Goal: Task Accomplishment & Management: Manage account settings

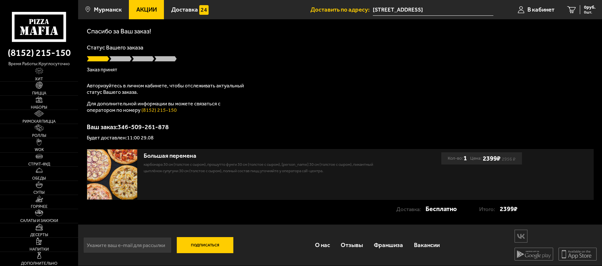
scroll to position [25, 0]
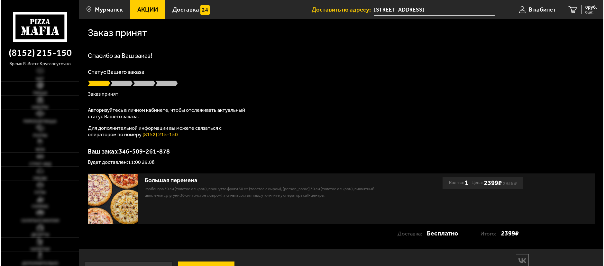
scroll to position [25, 0]
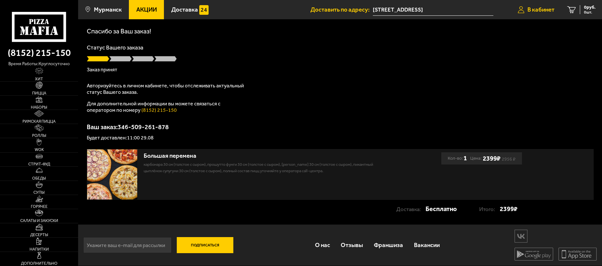
click at [546, 11] on span "В кабинет" at bounding box center [541, 10] width 27 height 6
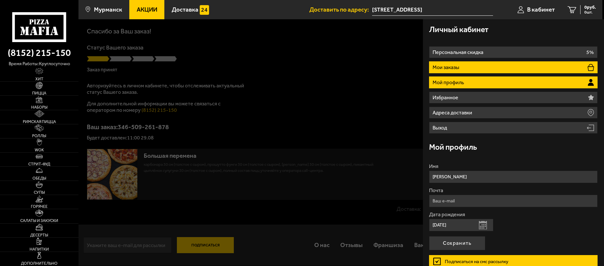
click at [478, 69] on li "Мои заказы" at bounding box center [513, 67] width 169 height 12
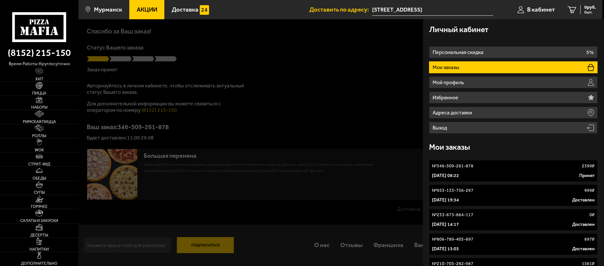
click at [527, 173] on div "29 августа 2025 г. 08:22 Принят" at bounding box center [513, 176] width 163 height 6
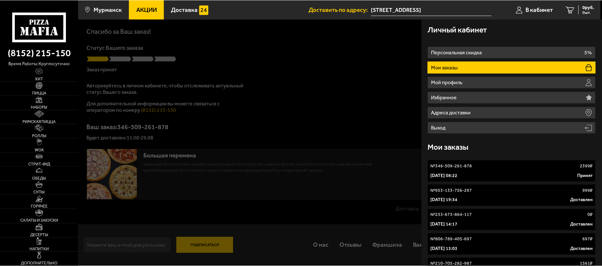
scroll to position [0, 0]
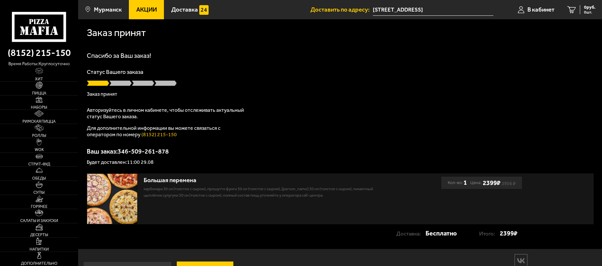
scroll to position [25, 0]
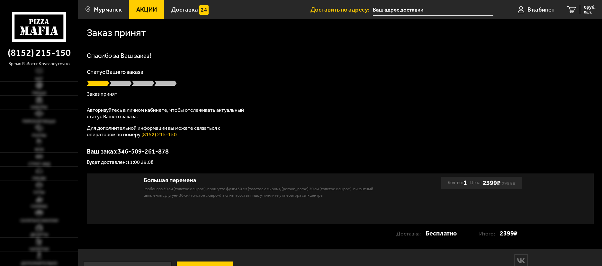
type input "[STREET_ADDRESS]"
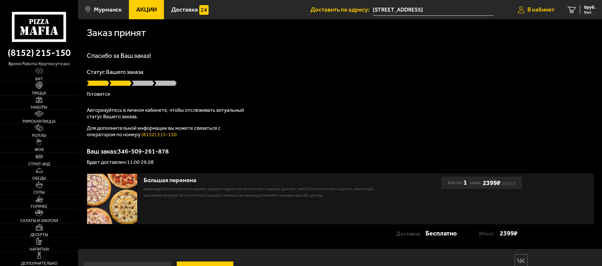
click at [553, 13] on span "В кабинет" at bounding box center [541, 10] width 27 height 6
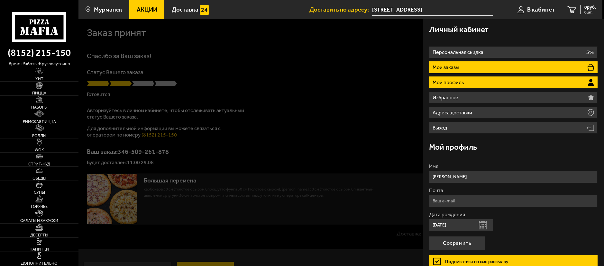
click at [507, 68] on li "Мои заказы" at bounding box center [513, 67] width 169 height 12
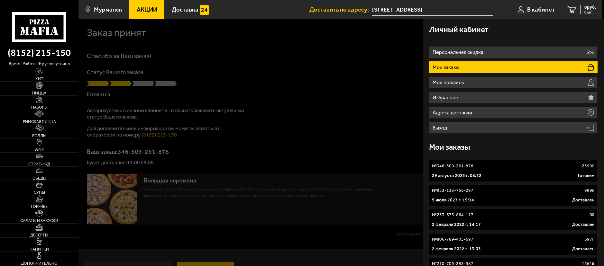
click at [498, 167] on div "№ 346-509-261-878 2399 ₽" at bounding box center [513, 166] width 163 height 6
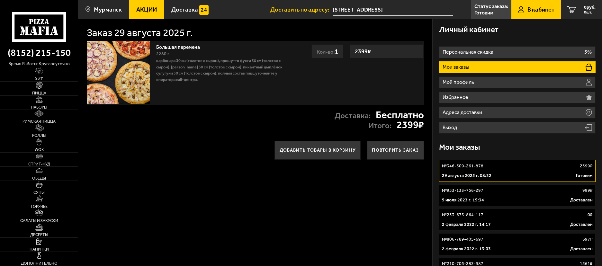
click at [247, 52] on div "2280 г" at bounding box center [224, 53] width 137 height 7
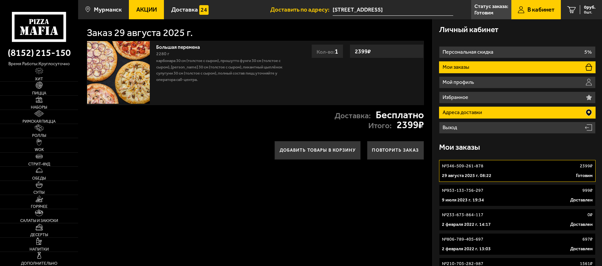
click at [499, 111] on li "Адреса доставки" at bounding box center [517, 113] width 157 height 12
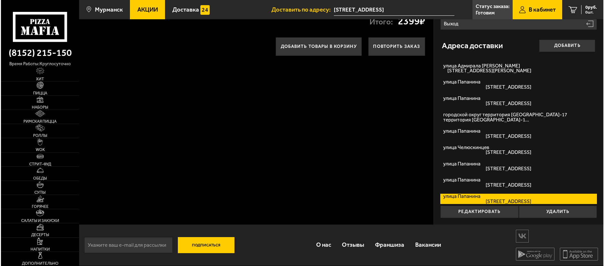
scroll to position [72, 0]
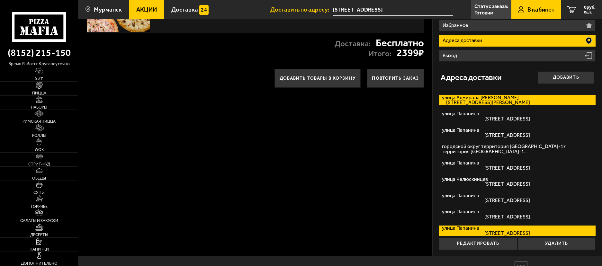
click at [498, 100] on span "улица Адмирала Флота Лобова, дом 60 кв. 7" at bounding box center [486, 102] width 88 height 5
click at [0, 0] on input "улица Адмирала Флота Лобова улица Адмирала Флота Лобова, дом 60 кв. 7" at bounding box center [0, 0] width 0 height 0
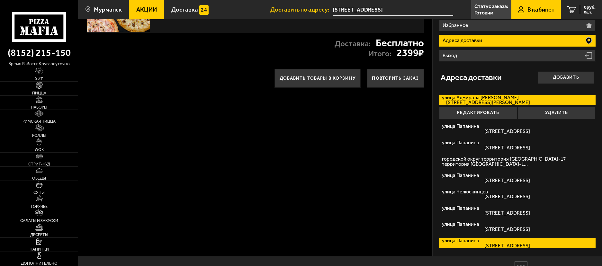
click at [508, 245] on span "улица Папанина, дом 27 кв. 67" at bounding box center [486, 245] width 88 height 5
click at [0, 0] on input "улица Папанина улица Папанина, дом 27 кв. 67" at bounding box center [0, 0] width 0 height 0
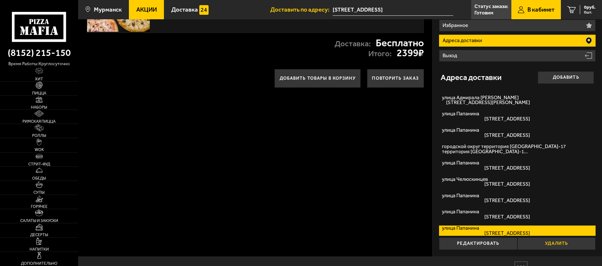
click at [544, 244] on button "Удалить" at bounding box center [557, 244] width 78 height 13
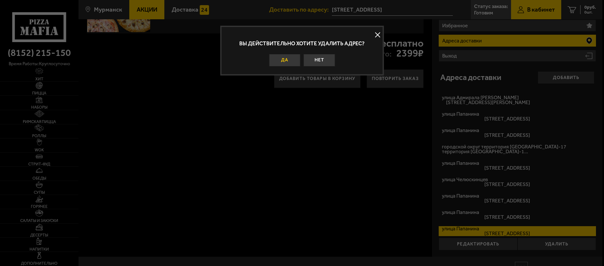
click at [290, 60] on button "Да" at bounding box center [285, 60] width 32 height 13
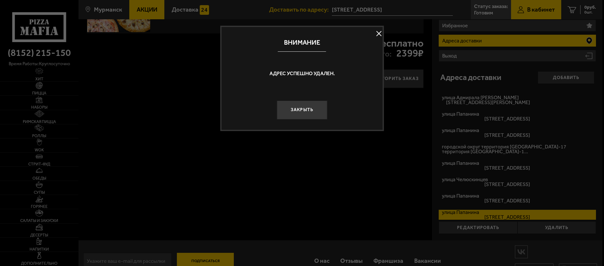
click at [307, 110] on button "Закрыть" at bounding box center [302, 110] width 50 height 19
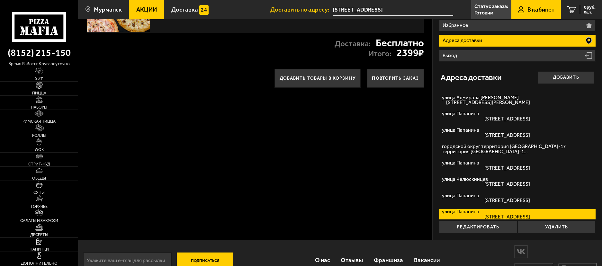
click at [520, 213] on label "улица Папанина улица Папанина, дом 27 кв. 67" at bounding box center [517, 214] width 157 height 10
click at [0, 0] on input "улица Папанина улица Папанина, дом 27 кв. 67" at bounding box center [0, 0] width 0 height 0
click at [540, 225] on button "Удалить" at bounding box center [557, 227] width 78 height 13
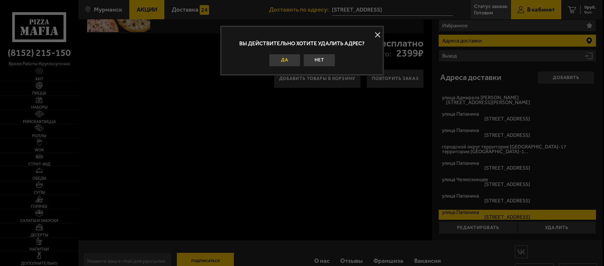
click at [286, 59] on button "Да" at bounding box center [285, 60] width 32 height 13
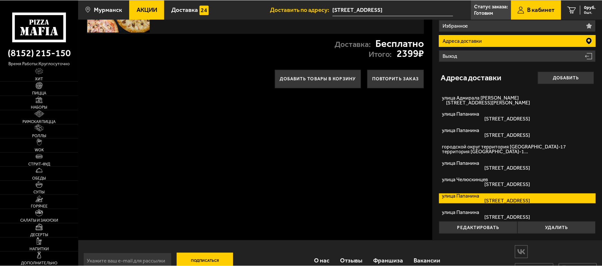
scroll to position [71, 0]
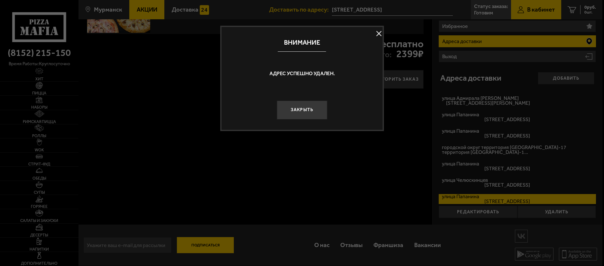
click at [284, 98] on div "Закрыть" at bounding box center [302, 104] width 161 height 30
click at [300, 110] on button "Закрыть" at bounding box center [302, 110] width 50 height 19
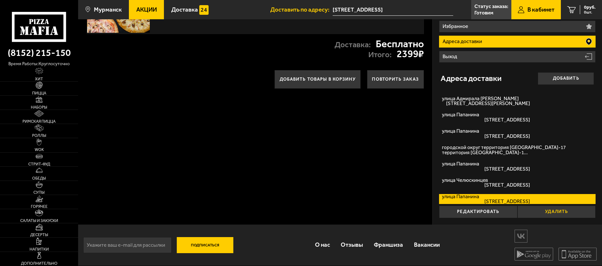
click at [568, 214] on button "Удалить" at bounding box center [557, 212] width 78 height 13
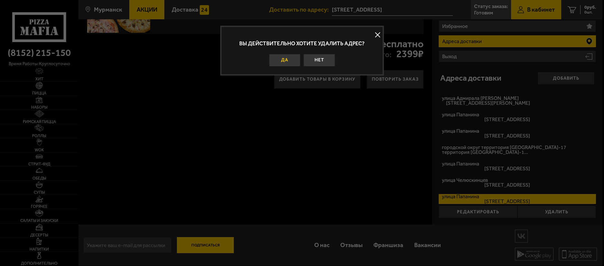
click at [291, 59] on button "Да" at bounding box center [285, 60] width 32 height 13
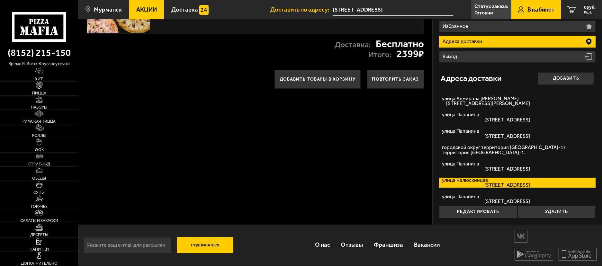
scroll to position [55, 0]
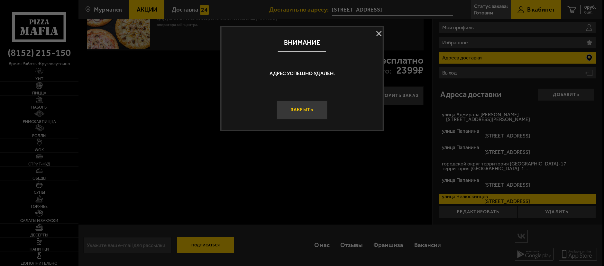
click at [311, 99] on div "Закрыть" at bounding box center [302, 104] width 161 height 30
click at [307, 101] on button "Закрыть" at bounding box center [302, 110] width 50 height 19
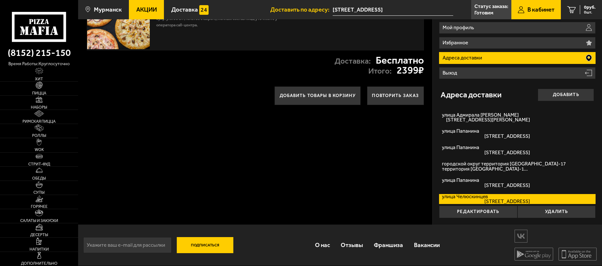
click at [511, 128] on fieldset "улица Папанина улица Папанина, дом 27 кв. 67" at bounding box center [517, 132] width 157 height 16
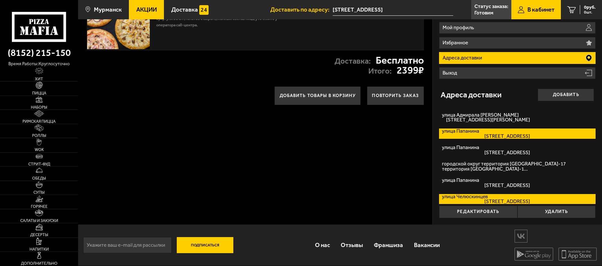
click at [513, 136] on span "улица Папанина, дом 27 кв. 67" at bounding box center [486, 136] width 88 height 5
click at [0, 0] on input "улица Папанина улица Папанина, дом 27 кв. 67" at bounding box center [0, 0] width 0 height 0
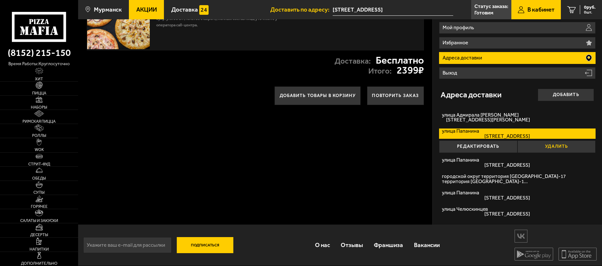
click at [556, 145] on button "Удалить" at bounding box center [557, 147] width 78 height 13
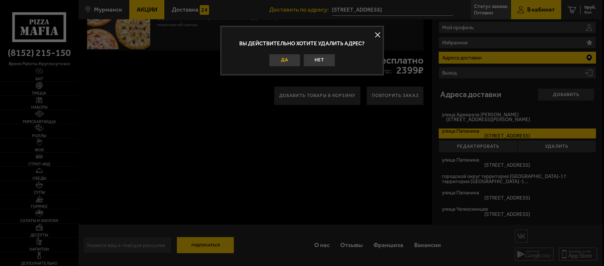
click at [290, 63] on button "Да" at bounding box center [285, 60] width 32 height 13
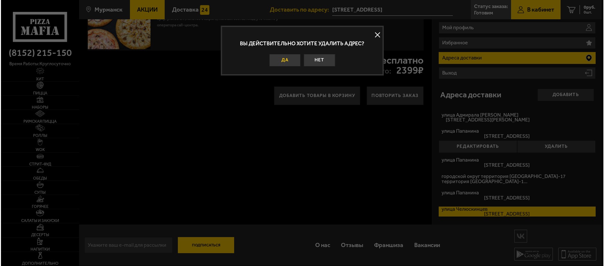
scroll to position [39, 0]
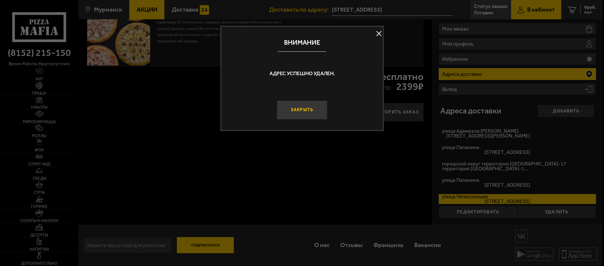
click at [306, 109] on button "Закрыть" at bounding box center [302, 110] width 50 height 19
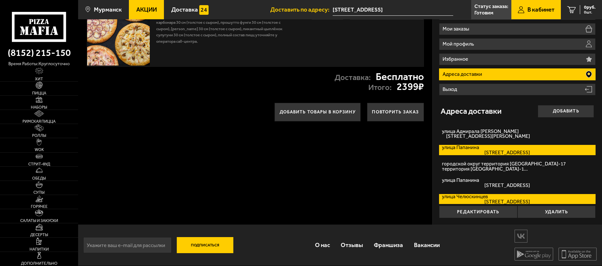
click at [497, 153] on span "улица Папанина, дом 27 кв. 67" at bounding box center [486, 152] width 88 height 5
click at [0, 0] on input "улица Папанина улица Папанина, дом 27 кв. 67" at bounding box center [0, 0] width 0 height 0
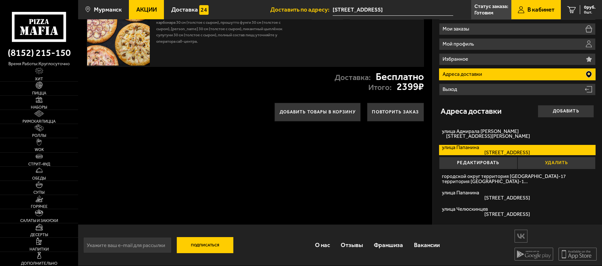
click at [558, 161] on button "Удалить" at bounding box center [557, 163] width 78 height 13
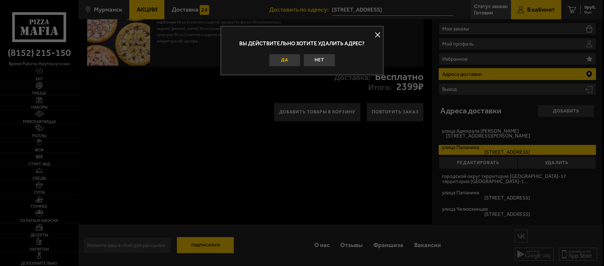
drag, startPoint x: 279, startPoint y: 53, endPoint x: 280, endPoint y: 56, distance: 3.5
click at [279, 53] on div "Да Нет" at bounding box center [301, 59] width 145 height 14
click at [291, 62] on button "Да" at bounding box center [285, 60] width 32 height 13
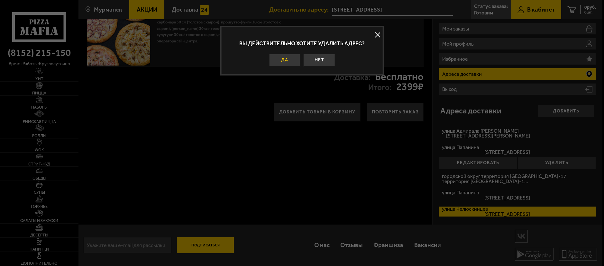
scroll to position [22, 0]
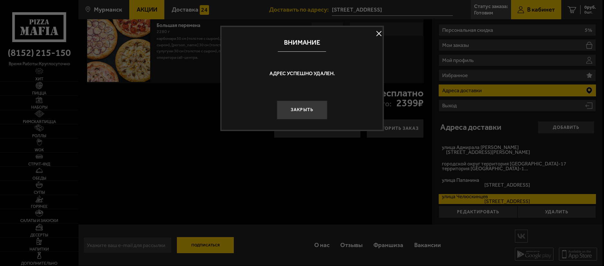
click at [322, 112] on button "Закрыть" at bounding box center [302, 110] width 50 height 19
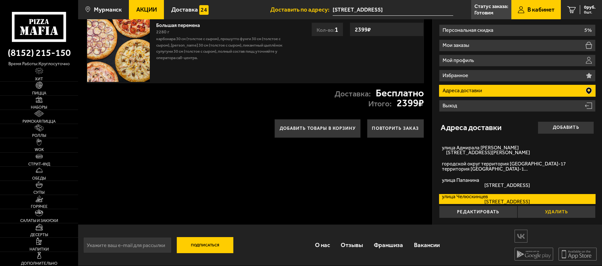
click at [533, 211] on button "Удалить" at bounding box center [557, 212] width 78 height 13
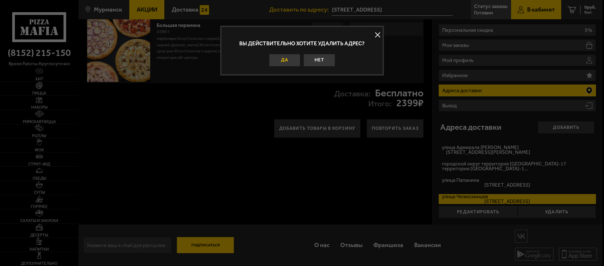
click at [289, 60] on button "Да" at bounding box center [285, 60] width 32 height 13
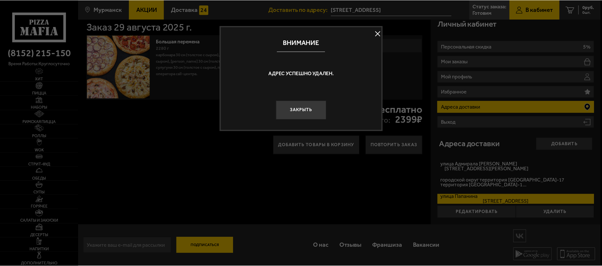
scroll to position [6, 0]
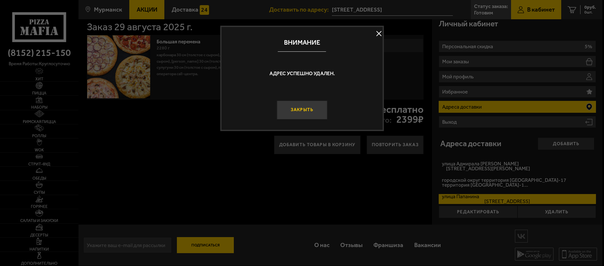
click at [309, 111] on button "Закрыть" at bounding box center [302, 110] width 50 height 19
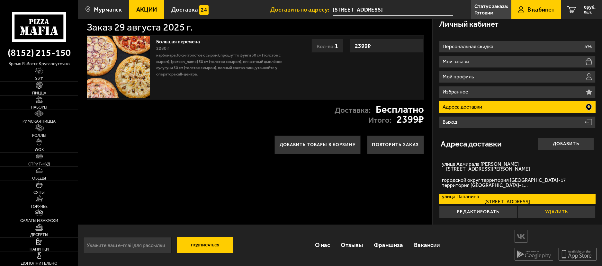
click at [535, 214] on button "Удалить" at bounding box center [557, 212] width 78 height 13
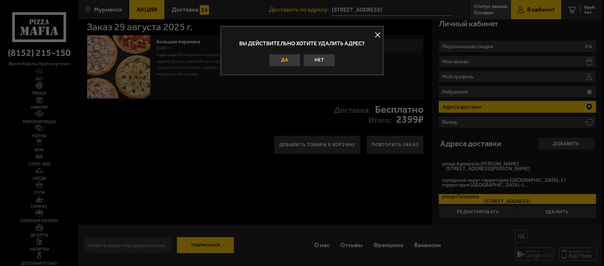
click at [292, 62] on button "Да" at bounding box center [285, 60] width 32 height 13
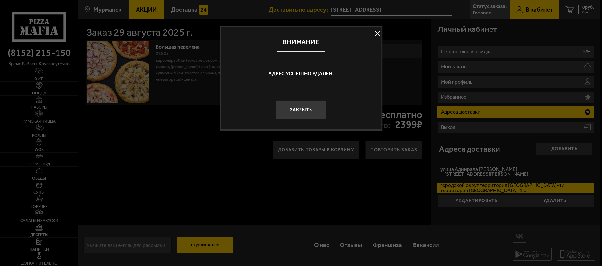
scroll to position [0, 0]
click at [301, 108] on button "Закрыть" at bounding box center [302, 110] width 50 height 19
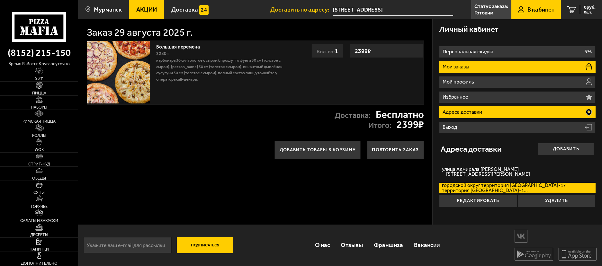
click at [504, 64] on li "Мои заказы" at bounding box center [517, 67] width 157 height 12
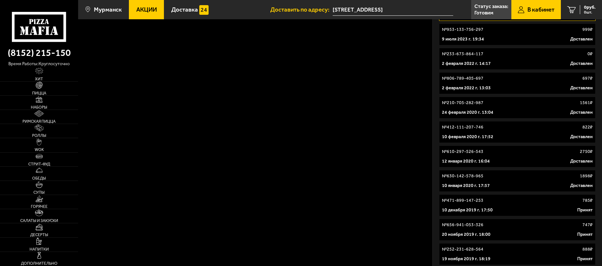
scroll to position [32, 0]
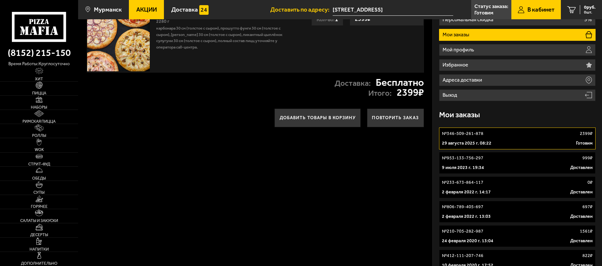
click at [513, 135] on div "№ 346-509-261-878 2399 ₽" at bounding box center [517, 134] width 151 height 6
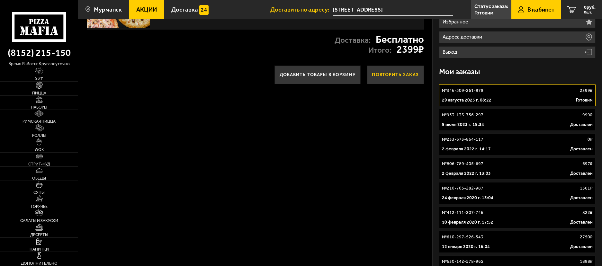
scroll to position [0, 0]
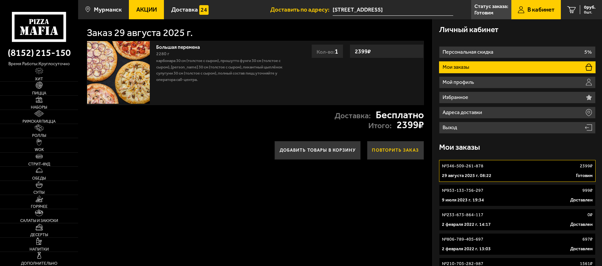
click at [392, 147] on button "Повторить заказ" at bounding box center [395, 150] width 57 height 19
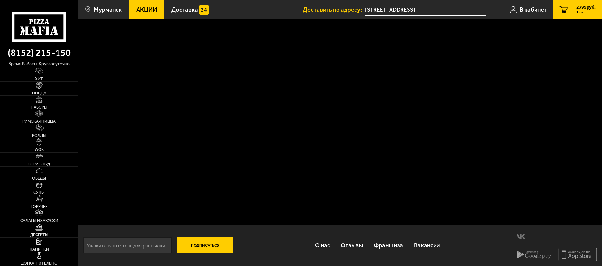
scroll to position [0, 0]
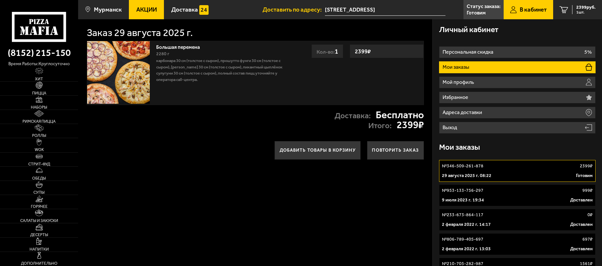
click at [506, 66] on li "Мои заказы" at bounding box center [517, 67] width 157 height 12
click at [491, 171] on link "№ 346-509-261-878 2399 ₽ 29 августа 2025 г. 08:22 Готовим" at bounding box center [517, 171] width 157 height 22
type input "[STREET_ADDRESS]"
click at [490, 70] on li "Мои заказы" at bounding box center [517, 67] width 157 height 12
click at [495, 176] on div "29 августа 2025 г. 08:22 Готовим" at bounding box center [517, 176] width 151 height 6
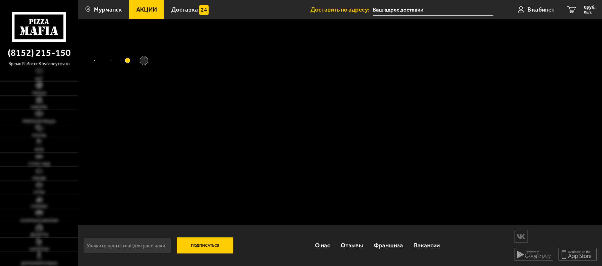
type input "[STREET_ADDRESS]"
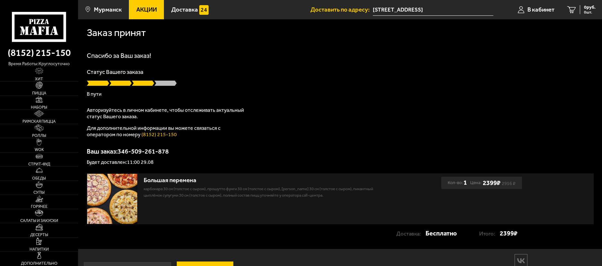
click at [165, 82] on span at bounding box center [165, 83] width 23 height 6
